Goal: Complete application form

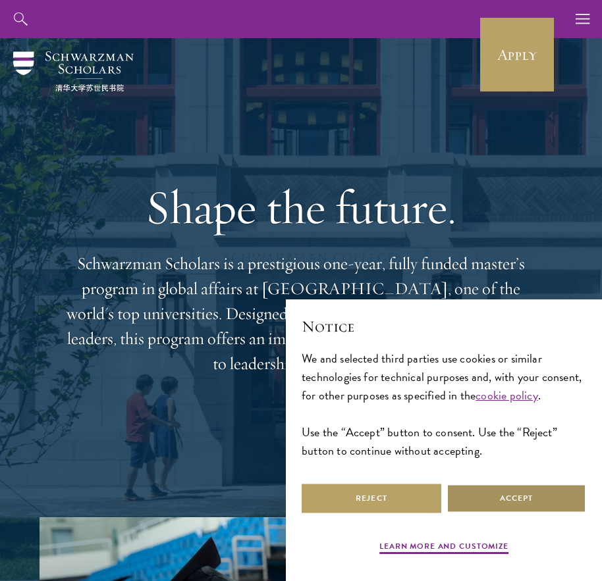
click at [462, 492] on button "Accept" at bounding box center [516, 499] width 140 height 30
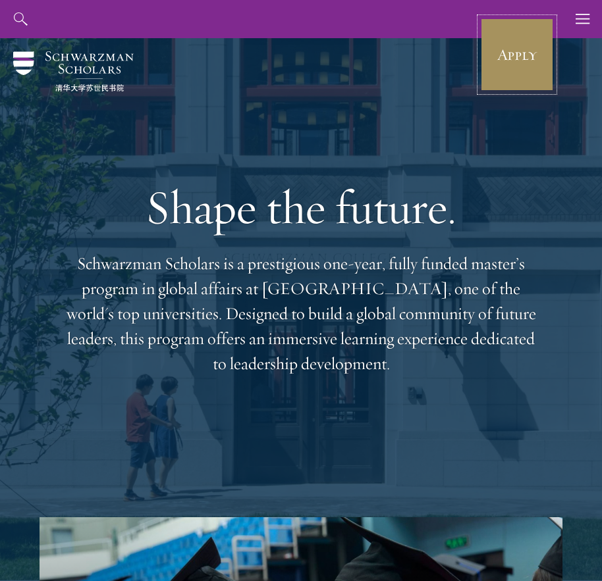
click at [507, 63] on link "Apply" at bounding box center [517, 55] width 74 height 74
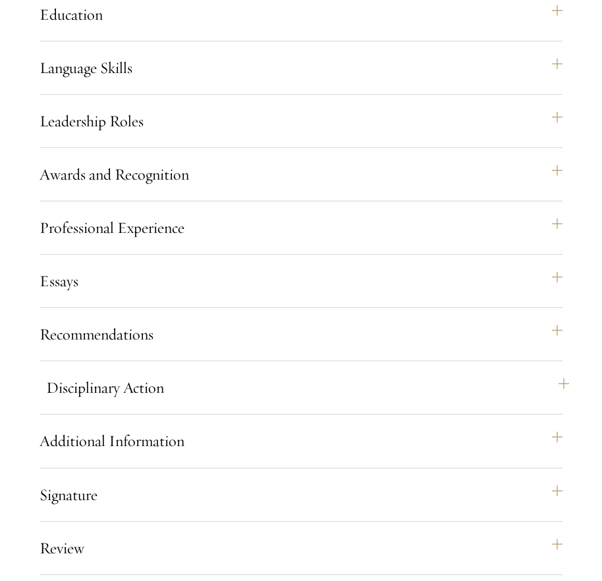
scroll to position [1383, 0]
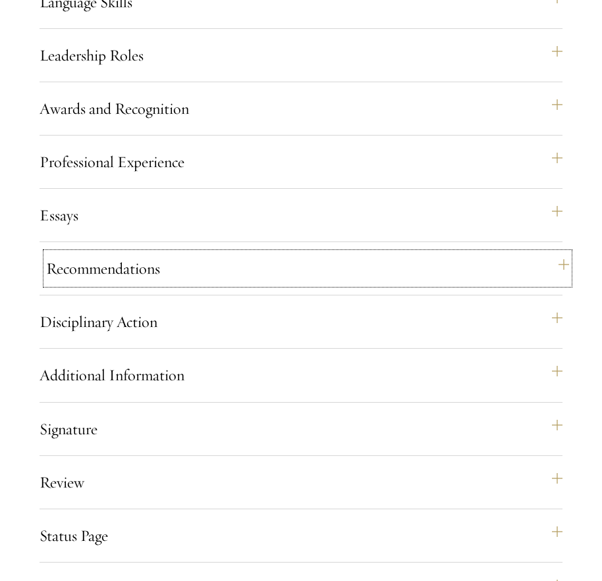
click at [558, 284] on button "Recommendations" at bounding box center [307, 269] width 523 height 32
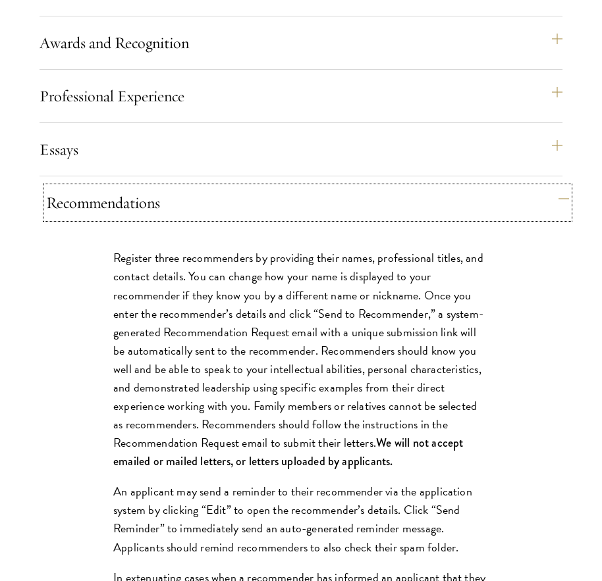
scroll to position [1580, 0]
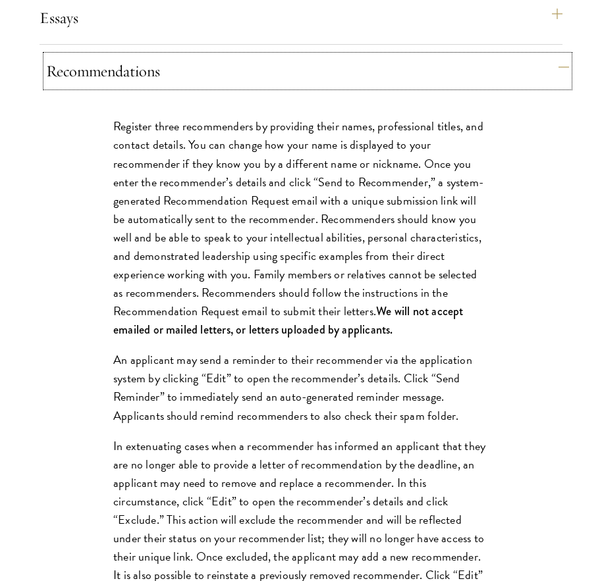
click at [546, 87] on button "Recommendations" at bounding box center [307, 71] width 523 height 32
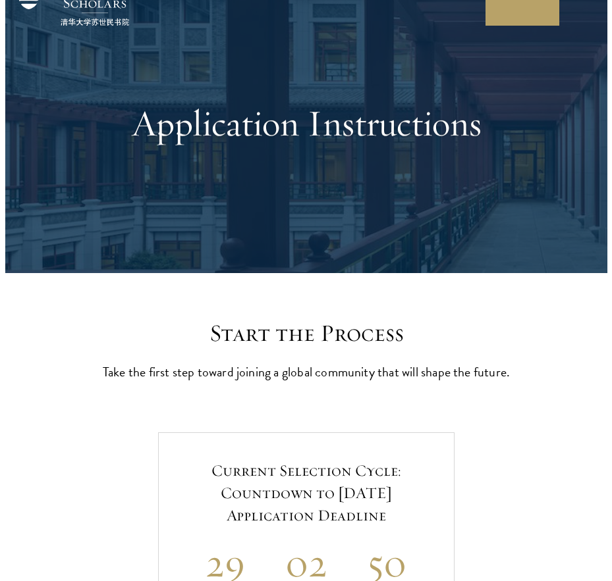
scroll to position [0, 0]
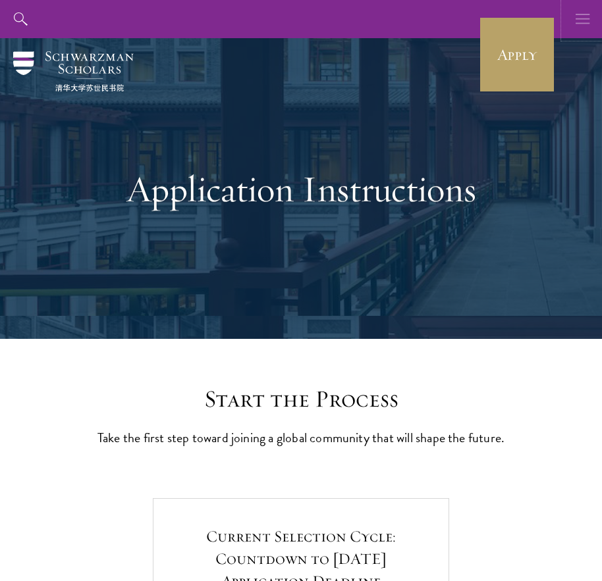
click at [589, 22] on icon "button" at bounding box center [582, 19] width 14 height 38
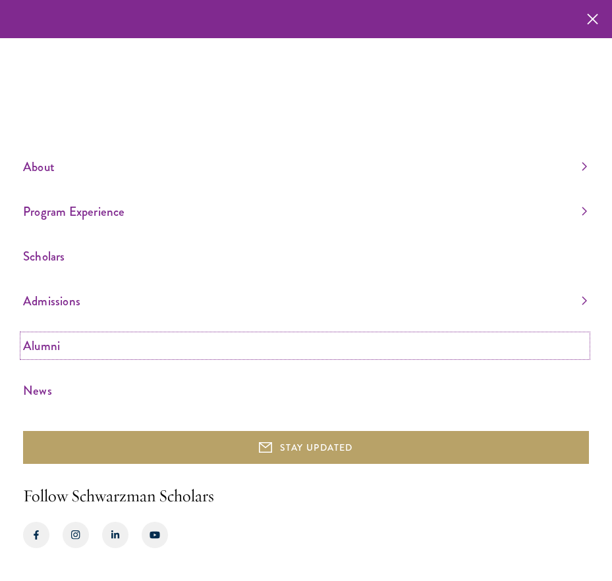
click at [53, 352] on link "Alumni" at bounding box center [305, 346] width 564 height 22
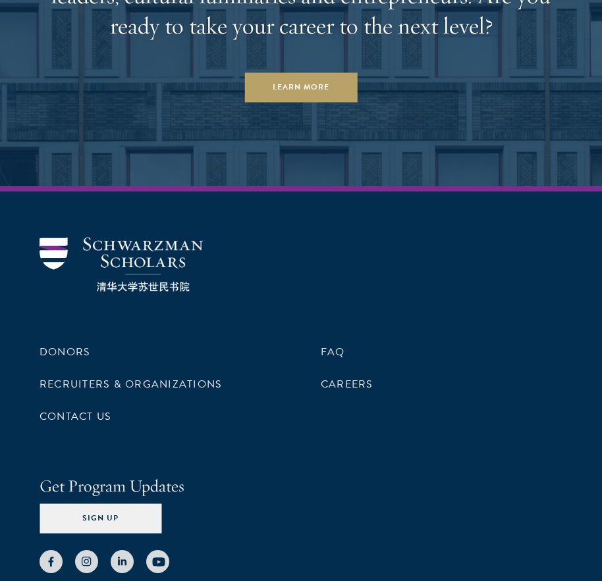
scroll to position [8100, 0]
